Goal: Task Accomplishment & Management: Complete application form

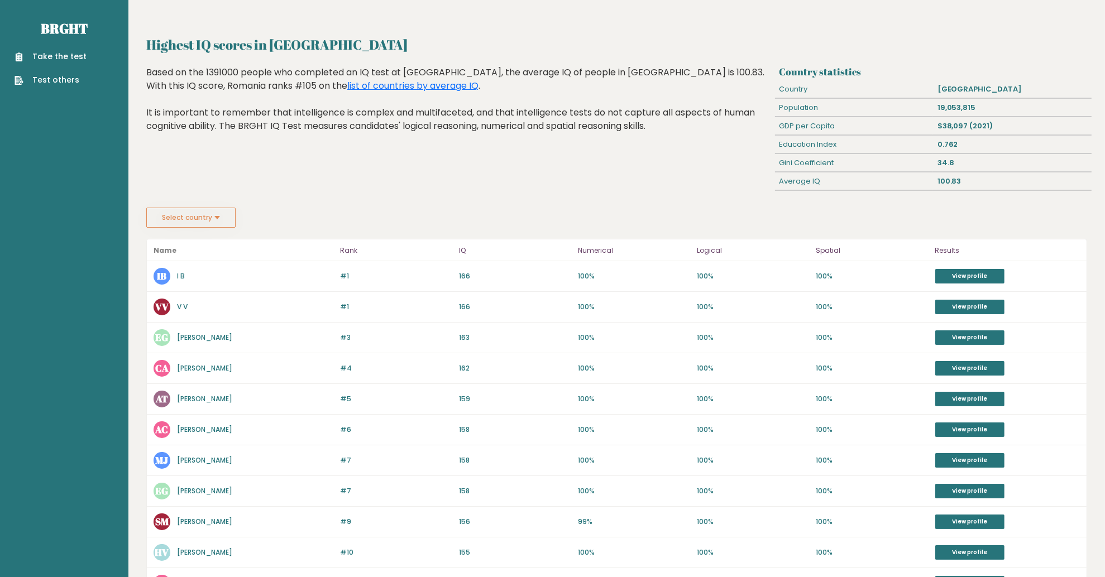
click at [69, 56] on link "Take the test" at bounding box center [51, 57] width 72 height 12
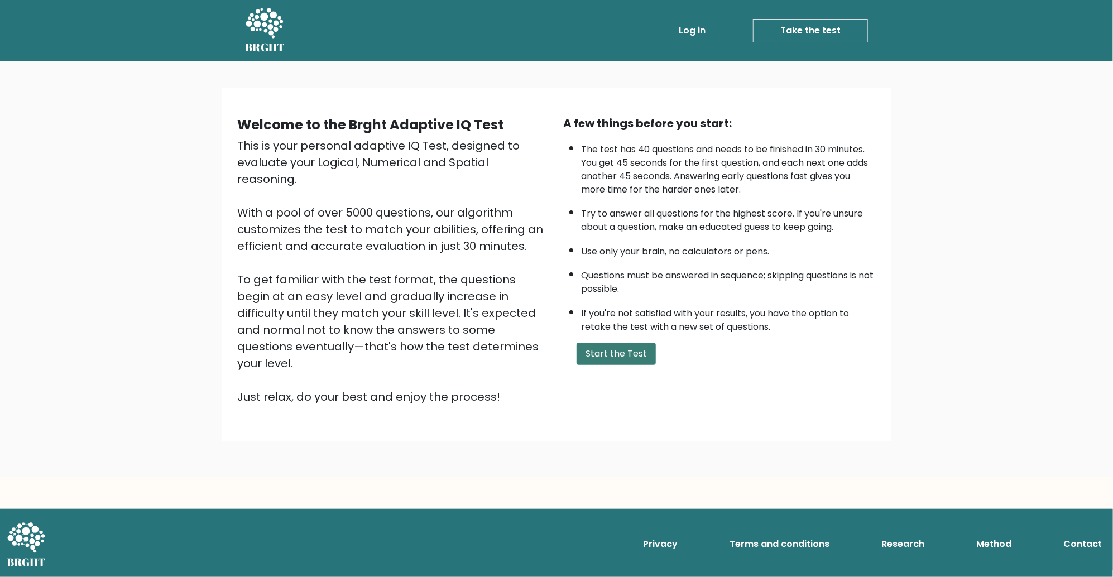
drag, startPoint x: 601, startPoint y: 334, endPoint x: 608, endPoint y: 351, distance: 18.3
click at [601, 337] on div "A few things before you start: The test has 40 questions and needs to be finish…" at bounding box center [720, 260] width 326 height 290
click at [607, 352] on button "Start the Test" at bounding box center [616, 354] width 79 height 22
drag, startPoint x: 444, startPoint y: 324, endPoint x: 435, endPoint y: 330, distance: 10.8
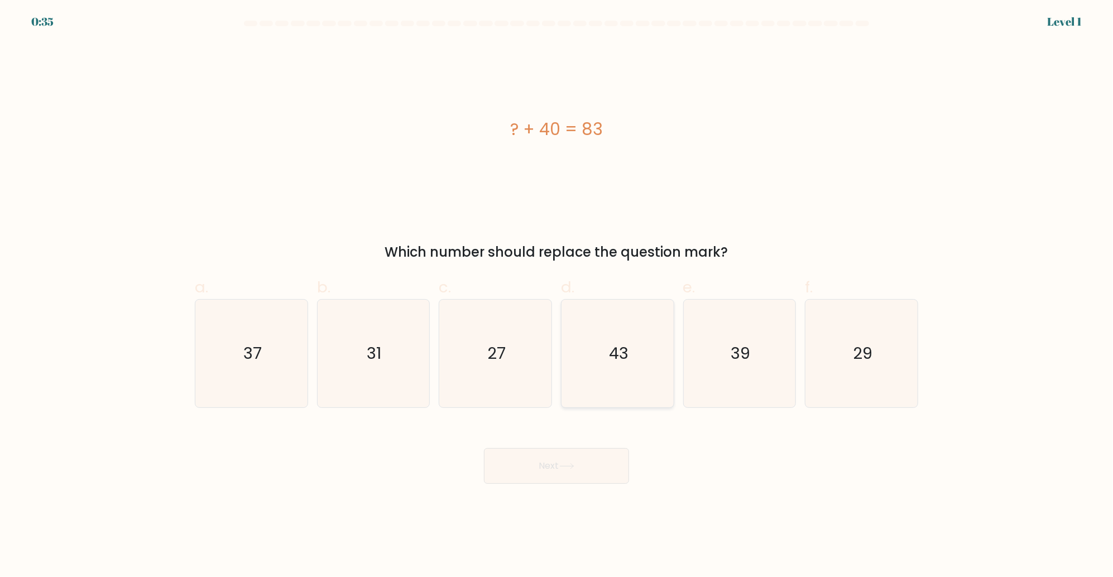
click at [643, 357] on icon "43" at bounding box center [618, 354] width 108 height 108
click at [557, 296] on input "d. 43" at bounding box center [557, 292] width 1 height 7
radio input "true"
click at [558, 461] on button "Next" at bounding box center [556, 466] width 145 height 36
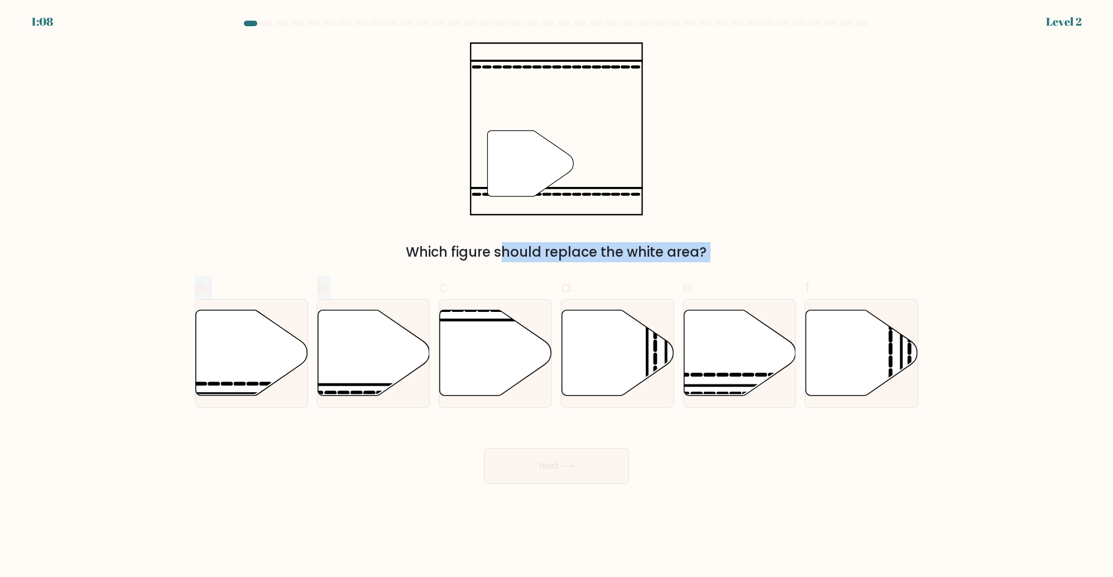
drag, startPoint x: 370, startPoint y: 369, endPoint x: 444, endPoint y: 217, distance: 169.8
click at [488, 184] on form at bounding box center [556, 252] width 1113 height 463
click at [346, 360] on icon at bounding box center [374, 353] width 112 height 86
click at [557, 296] on input "b." at bounding box center [557, 292] width 1 height 7
radio input "true"
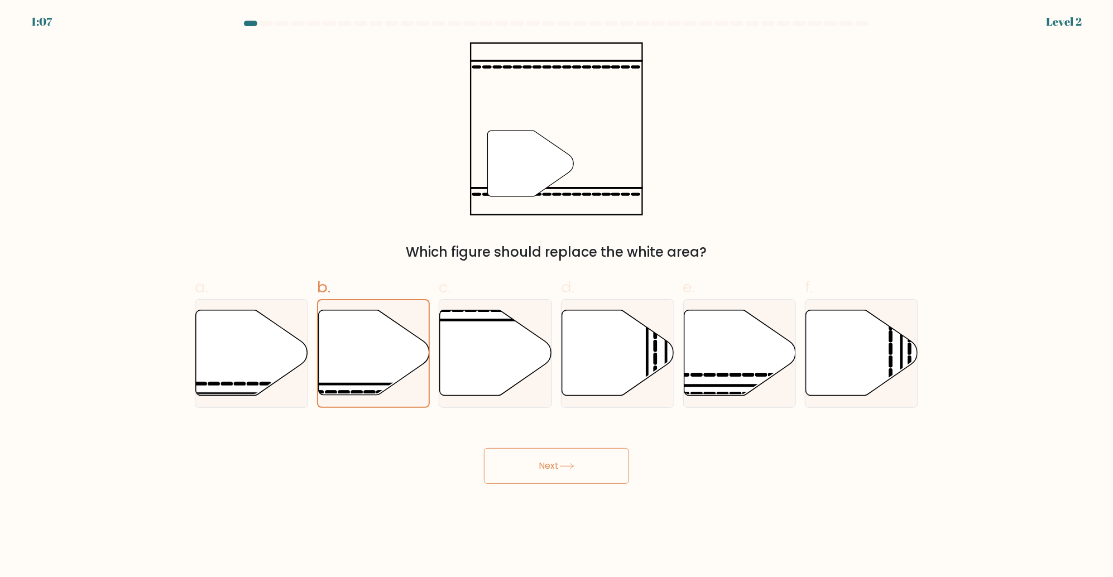
click at [567, 463] on icon at bounding box center [566, 466] width 15 height 6
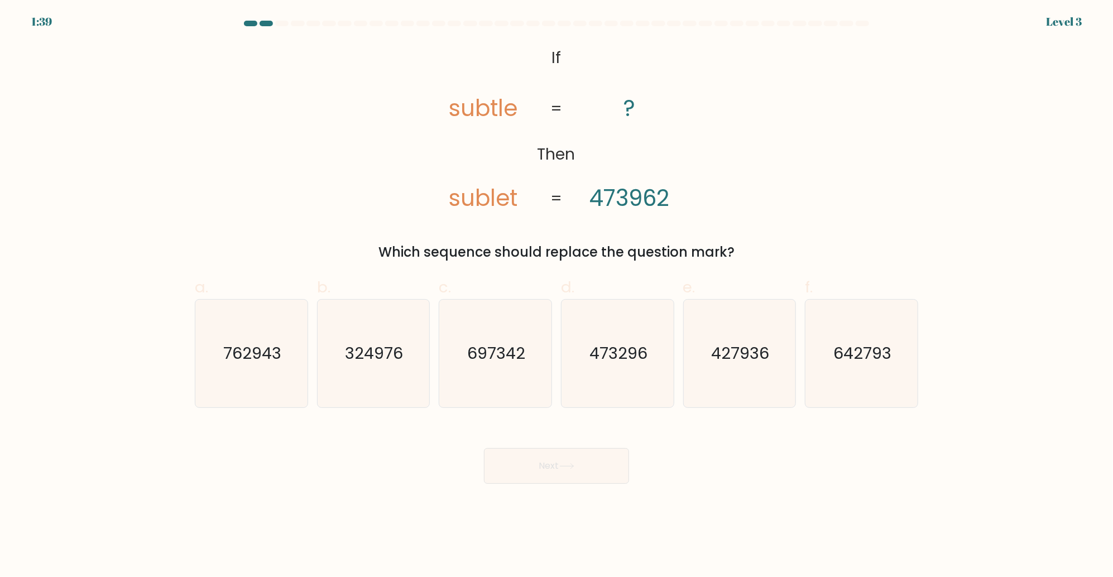
click at [811, 349] on icon "642793" at bounding box center [862, 354] width 108 height 108
click at [557, 296] on input "f. 642793" at bounding box center [557, 292] width 1 height 7
radio input "true"
click at [621, 456] on button "Next" at bounding box center [556, 466] width 145 height 36
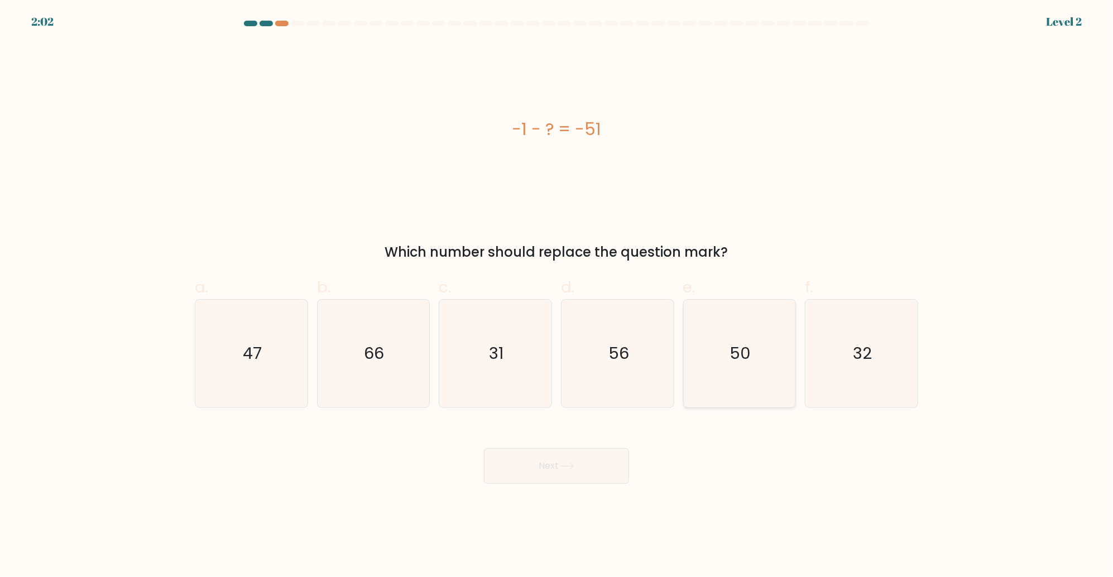
click at [722, 346] on icon "50" at bounding box center [740, 354] width 108 height 108
click at [557, 296] on input "e. 50" at bounding box center [557, 292] width 1 height 7
radio input "true"
click at [548, 461] on button "Next" at bounding box center [556, 466] width 145 height 36
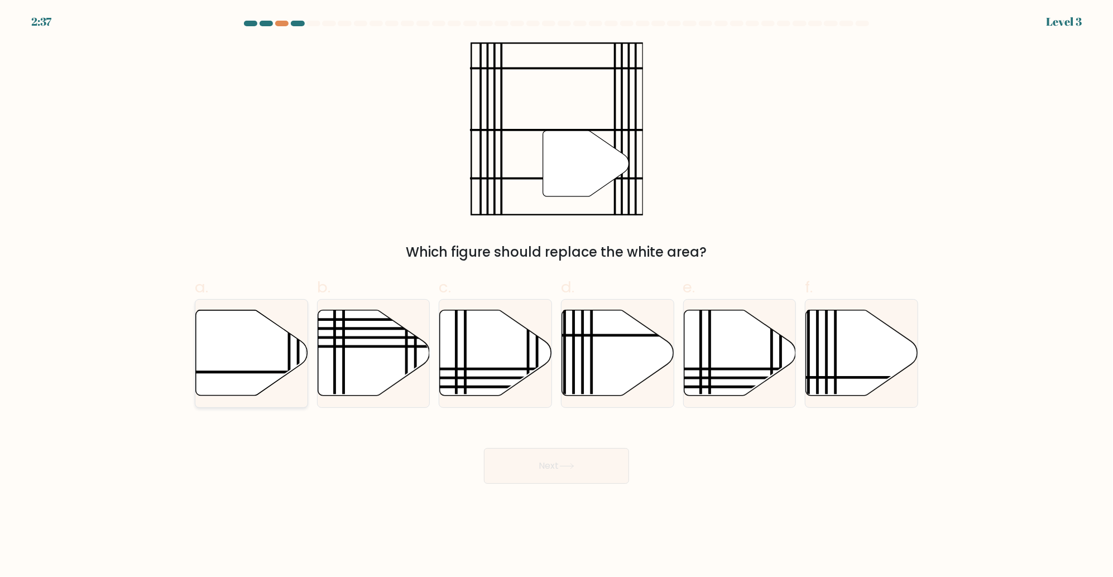
click at [276, 353] on icon at bounding box center [252, 353] width 112 height 86
click at [557, 296] on input "a." at bounding box center [557, 292] width 1 height 7
radio input "true"
click at [586, 461] on button "Next" at bounding box center [556, 466] width 145 height 36
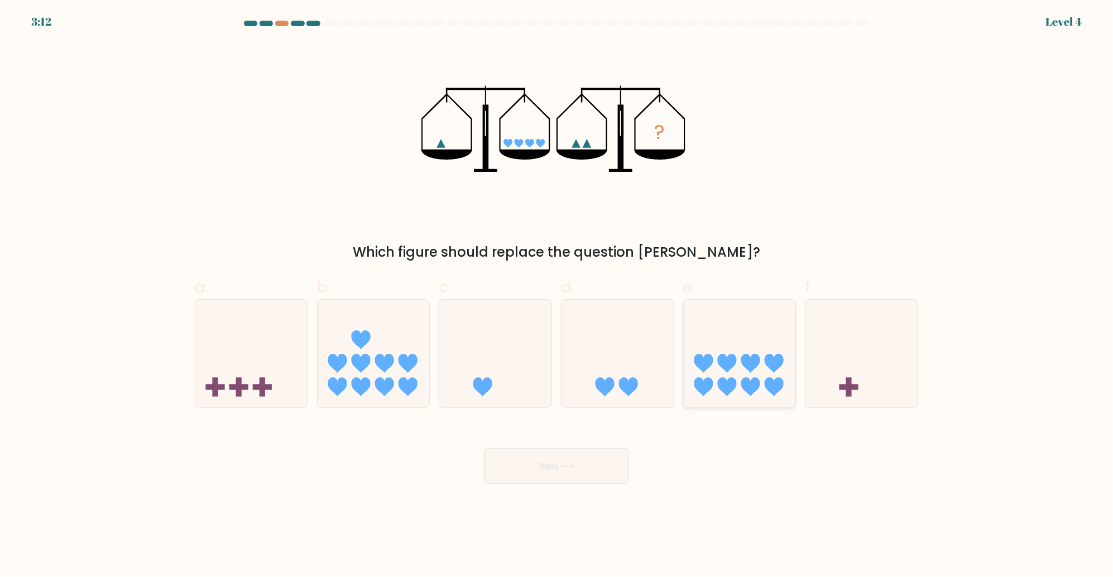
click at [727, 362] on icon at bounding box center [726, 363] width 19 height 19
click at [557, 296] on input "e." at bounding box center [557, 292] width 1 height 7
radio input "true"
click at [592, 477] on button "Next" at bounding box center [556, 466] width 145 height 36
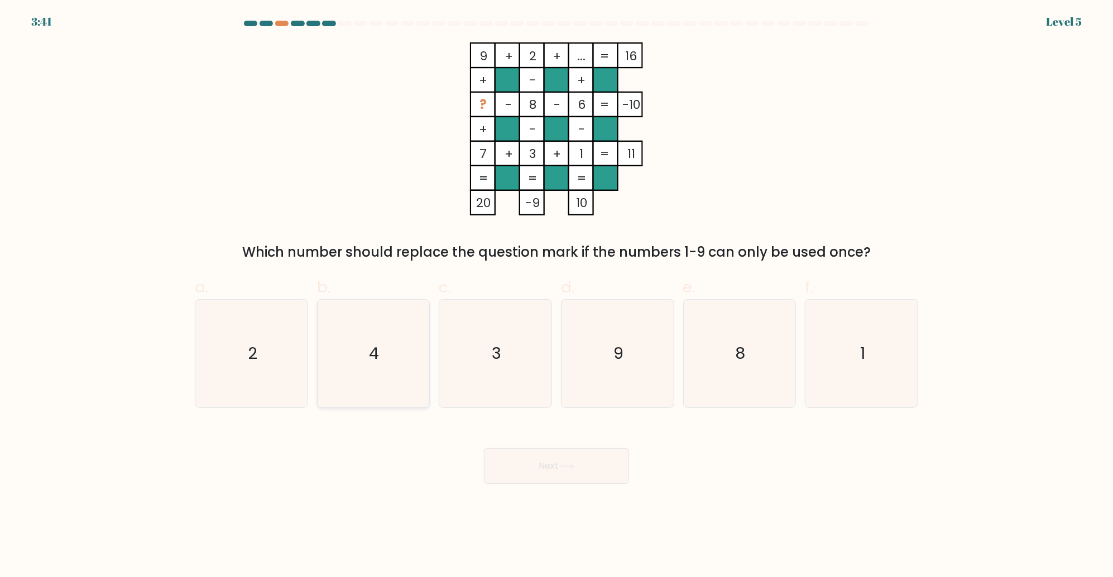
click at [397, 351] on icon "4" at bounding box center [373, 354] width 108 height 108
click at [557, 296] on input "b. 4" at bounding box center [557, 292] width 1 height 7
radio input "true"
click at [591, 477] on button "Next" at bounding box center [556, 466] width 145 height 36
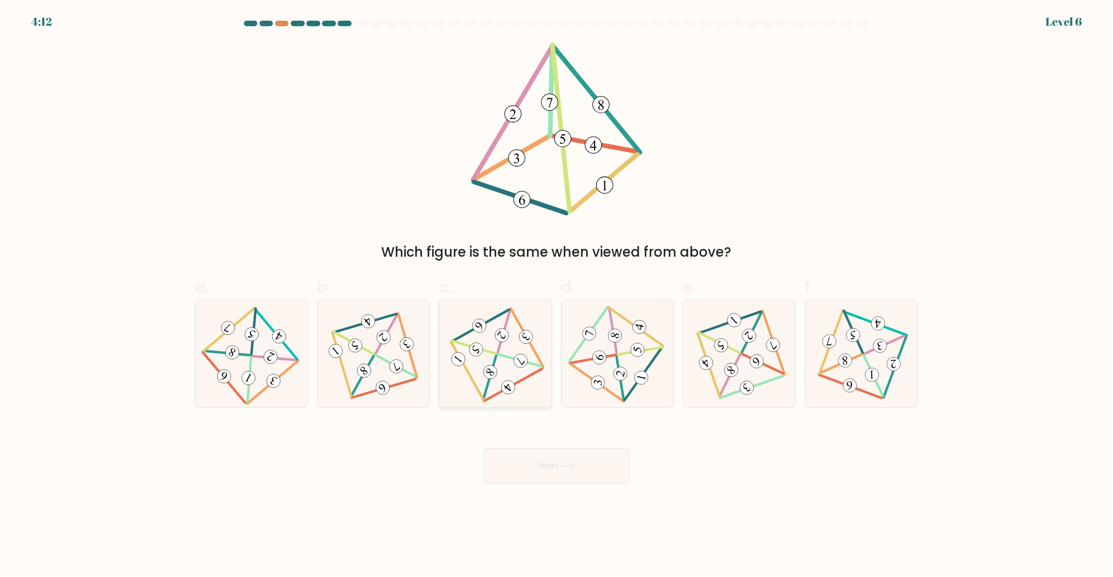
click at [484, 356] on icon at bounding box center [496, 353] width 88 height 86
click at [557, 296] on input "c." at bounding box center [557, 292] width 1 height 7
radio input "true"
click at [554, 471] on button "Next" at bounding box center [556, 466] width 145 height 36
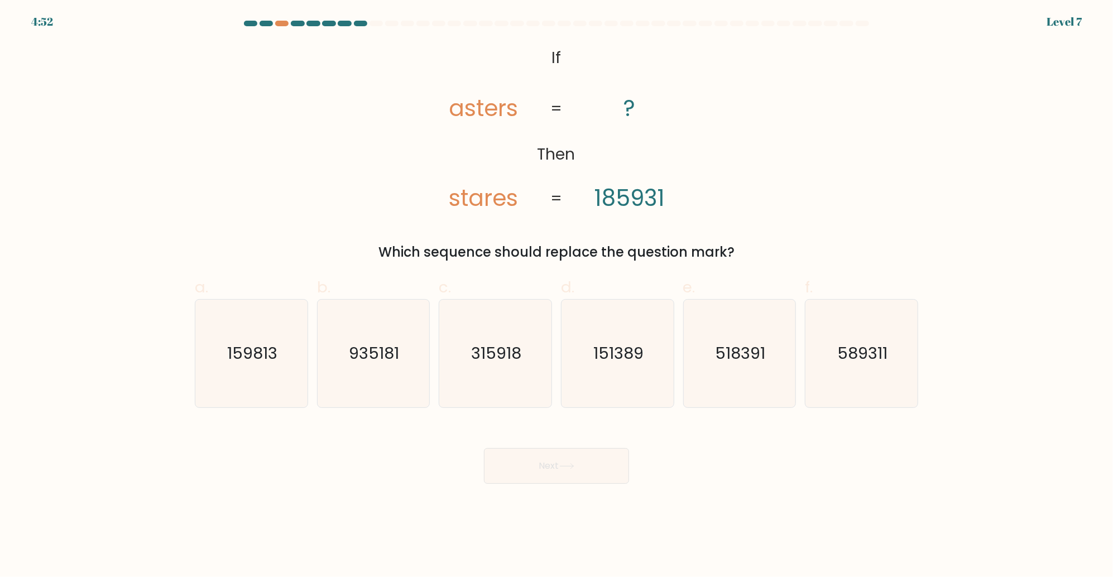
drag, startPoint x: 385, startPoint y: 329, endPoint x: 543, endPoint y: 471, distance: 212.7
click at [386, 329] on icon "935181" at bounding box center [373, 354] width 108 height 108
click at [557, 296] on input "b. 935181" at bounding box center [557, 292] width 1 height 7
radio input "true"
click at [583, 477] on button "Next" at bounding box center [556, 466] width 145 height 36
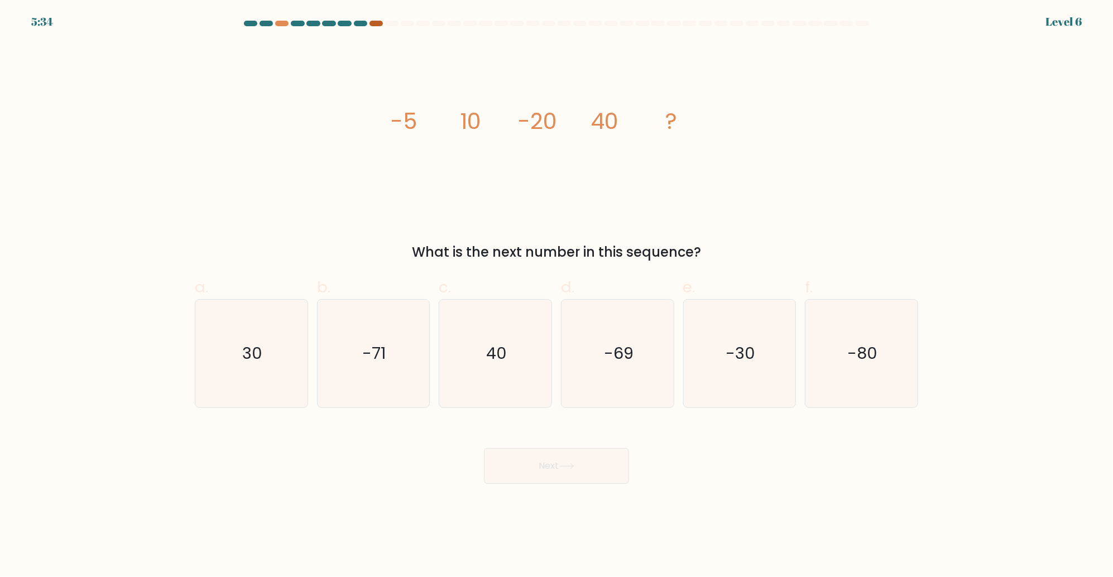
click at [376, 23] on div at bounding box center [376, 24] width 13 height 6
drag, startPoint x: 322, startPoint y: 59, endPoint x: 312, endPoint y: 50, distance: 13.4
click at [324, 59] on div "image/svg+xml -5 10 -20 40 ? What is the next number in this sequence?" at bounding box center [556, 152] width 737 height 220
click at [281, 25] on div at bounding box center [281, 24] width 13 height 6
click at [287, 24] on div at bounding box center [281, 24] width 13 height 6
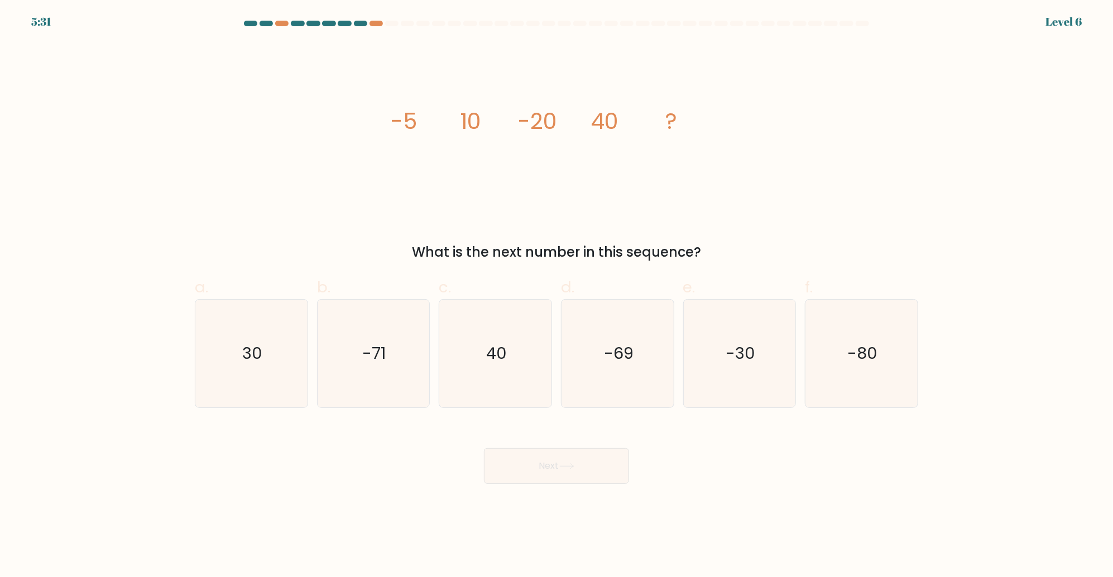
drag, startPoint x: 380, startPoint y: 22, endPoint x: 298, endPoint y: 36, distance: 83.8
click at [380, 23] on div at bounding box center [376, 24] width 13 height 6
click at [871, 365] on icon "-80" at bounding box center [862, 354] width 108 height 108
click at [557, 296] on input "f. -80" at bounding box center [557, 292] width 1 height 7
radio input "true"
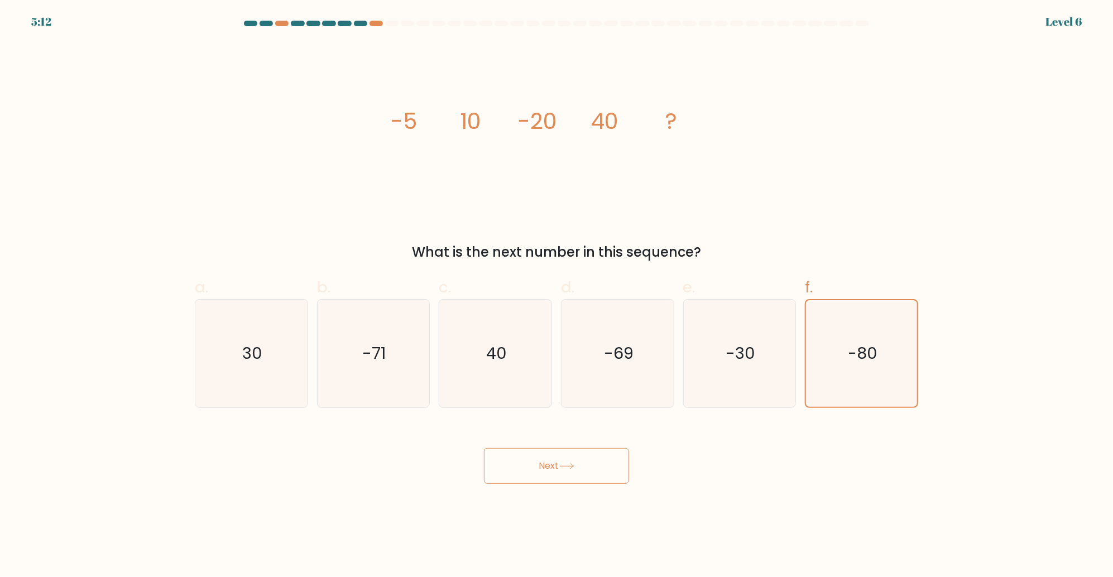
click at [572, 464] on icon at bounding box center [566, 466] width 15 height 6
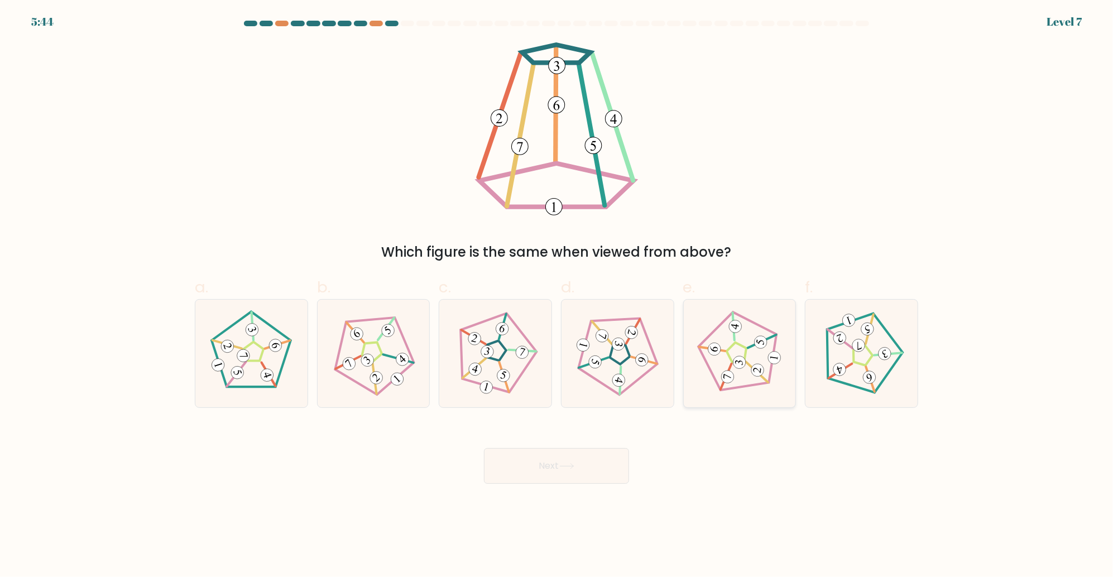
click at [746, 382] on icon at bounding box center [740, 353] width 86 height 86
click at [557, 296] on input "e." at bounding box center [557, 292] width 1 height 7
radio input "true"
click at [546, 482] on button "Next" at bounding box center [556, 466] width 145 height 36
